Goal: Task Accomplishment & Management: Manage account settings

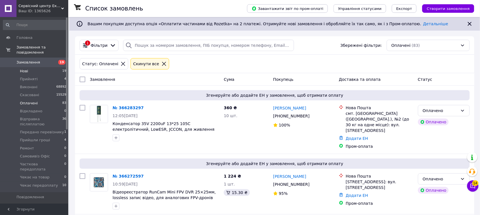
click at [51, 69] on li "Нові 19" at bounding box center [35, 71] width 70 height 8
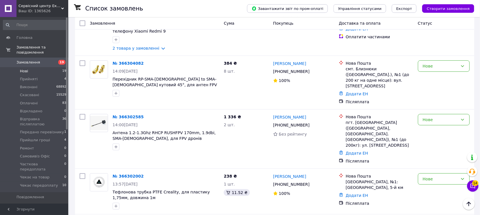
scroll to position [675, 0]
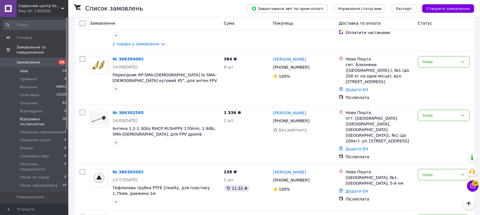
click at [55, 117] on span "Відправка післяплатою" at bounding box center [41, 122] width 42 height 10
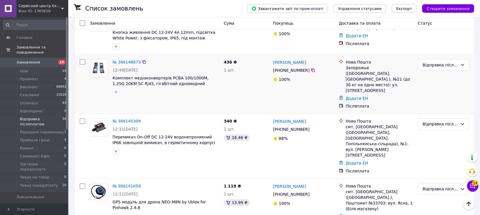
scroll to position [866, 0]
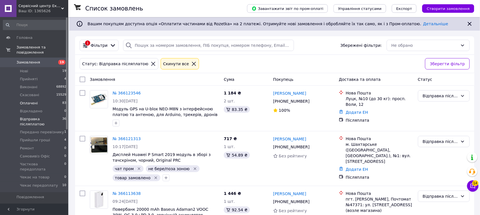
click at [50, 99] on li "Оплачені 83" at bounding box center [35, 103] width 70 height 8
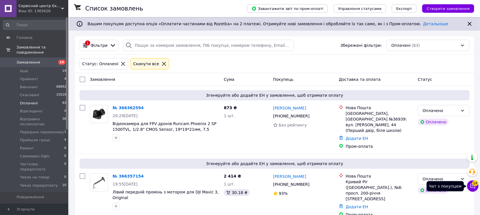
click at [470, 188] on icon at bounding box center [473, 187] width 6 height 6
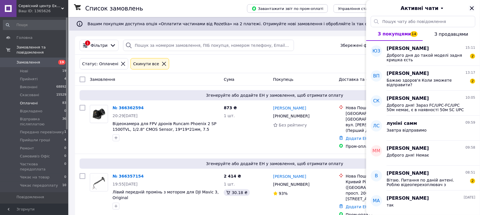
click at [471, 9] on icon "Закрити" at bounding box center [472, 8] width 4 height 4
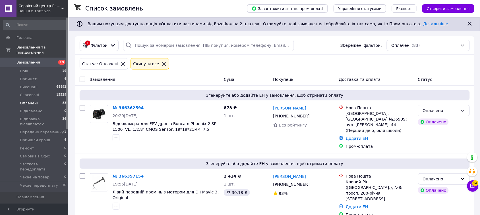
click at [56, 99] on li "Оплачені 83" at bounding box center [35, 103] width 70 height 8
